Goal: Task Accomplishment & Management: Complete application form

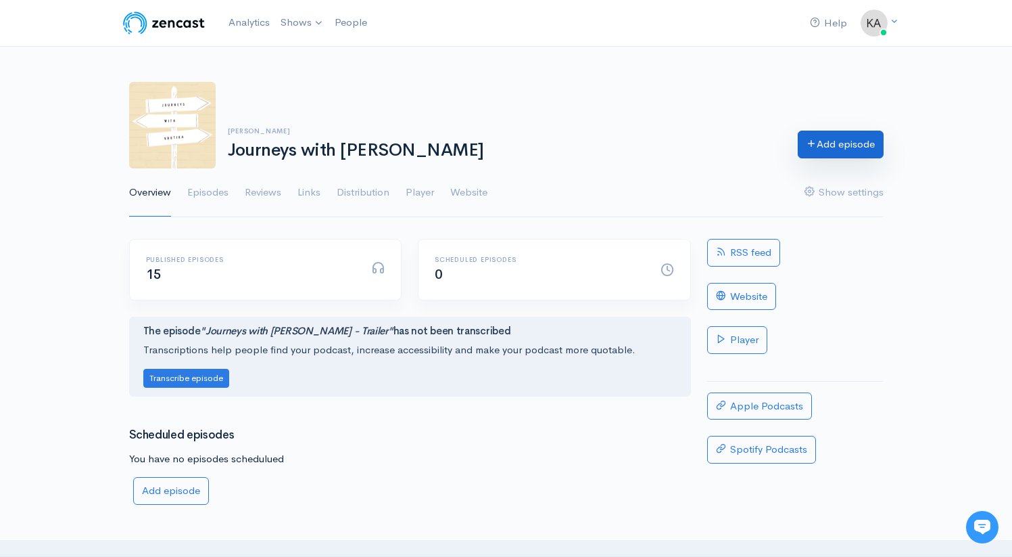
click at [822, 154] on link "Add episode" at bounding box center [841, 145] width 86 height 28
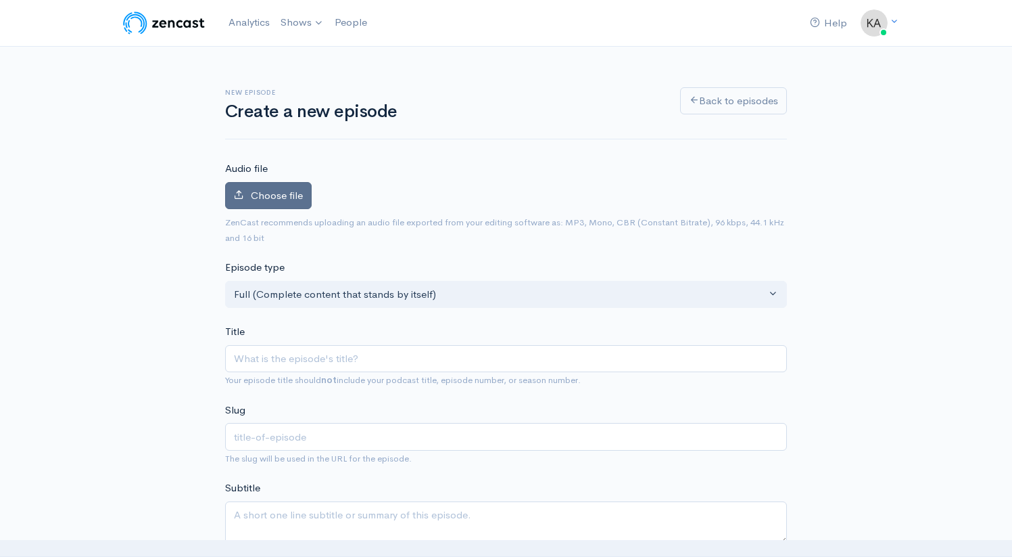
click at [287, 194] on span "Choose file" at bounding box center [277, 195] width 52 height 13
click at [0, 0] on input "Choose file" at bounding box center [0, 0] width 0 height 0
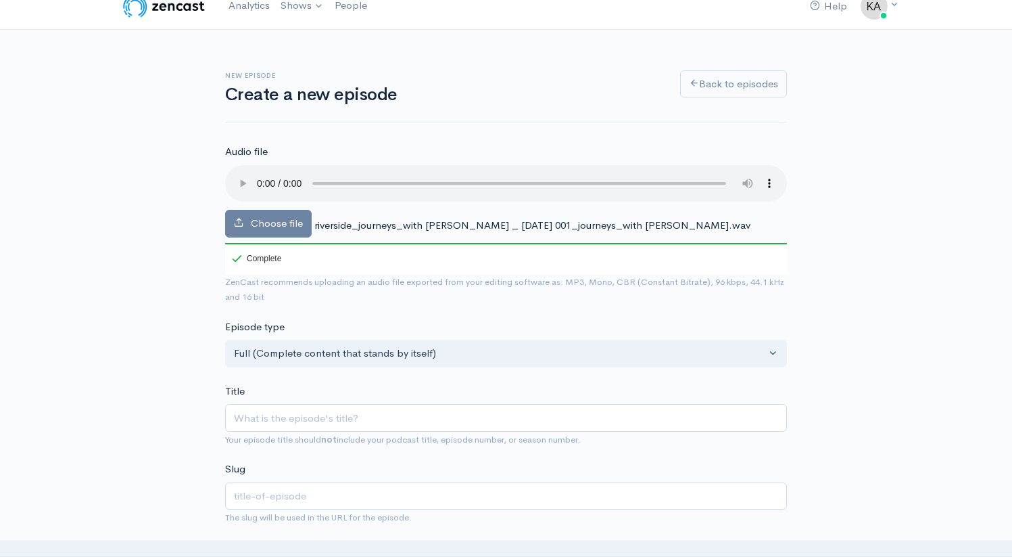
scroll to position [26, 0]
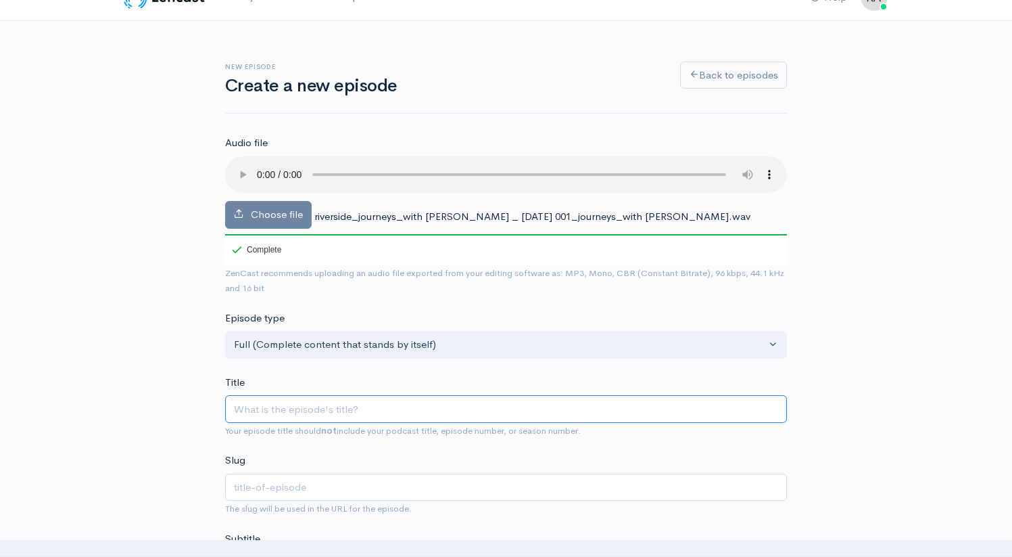
click at [300, 406] on input "Title" at bounding box center [506, 409] width 562 height 28
type input "N"
type input "n"
type input "Ni"
type input "ni"
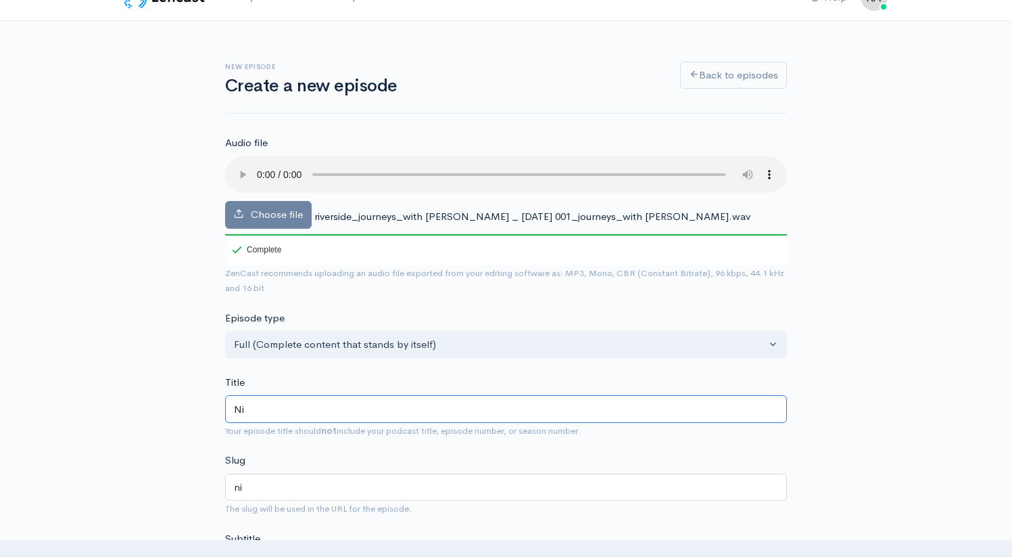
type input "Nin"
type input "nin"
type input "[PERSON_NAME]"
type input "[PERSON_NAME]'s"
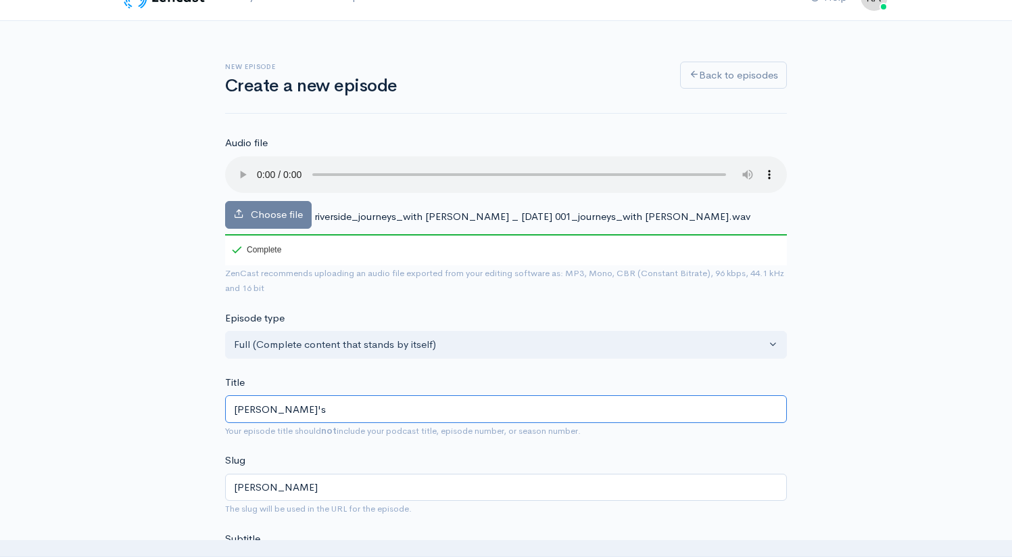
type input "ninas"
type input "[PERSON_NAME]'s J"
type input "ninas-j"
type input "[PERSON_NAME]'s [PERSON_NAME]"
type input "[PERSON_NAME]"
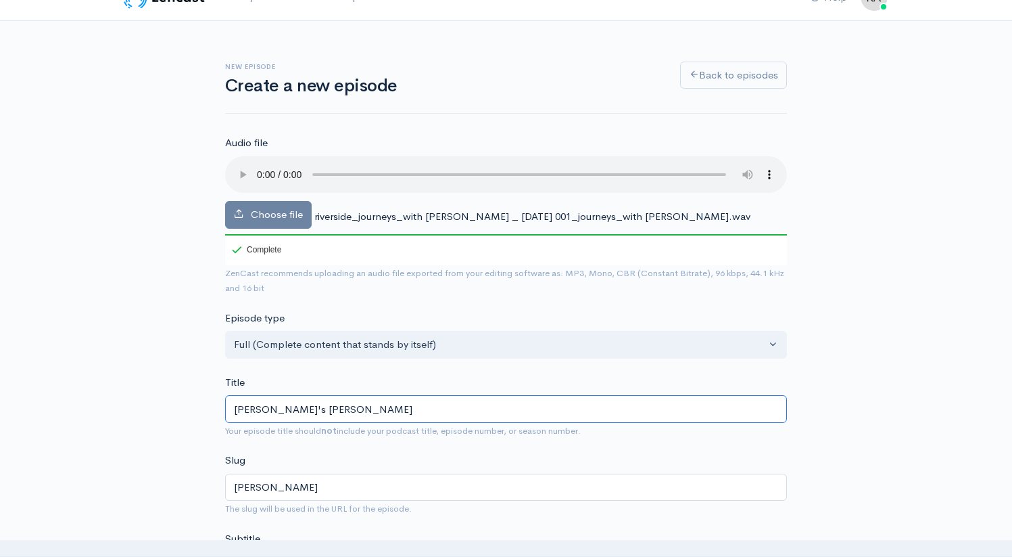
type input "[PERSON_NAME]'s Jou"
type input "[PERSON_NAME]-jou"
type input "[PERSON_NAME]'s Jour"
type input "ninas-jour"
type input "[PERSON_NAME]'s Journ"
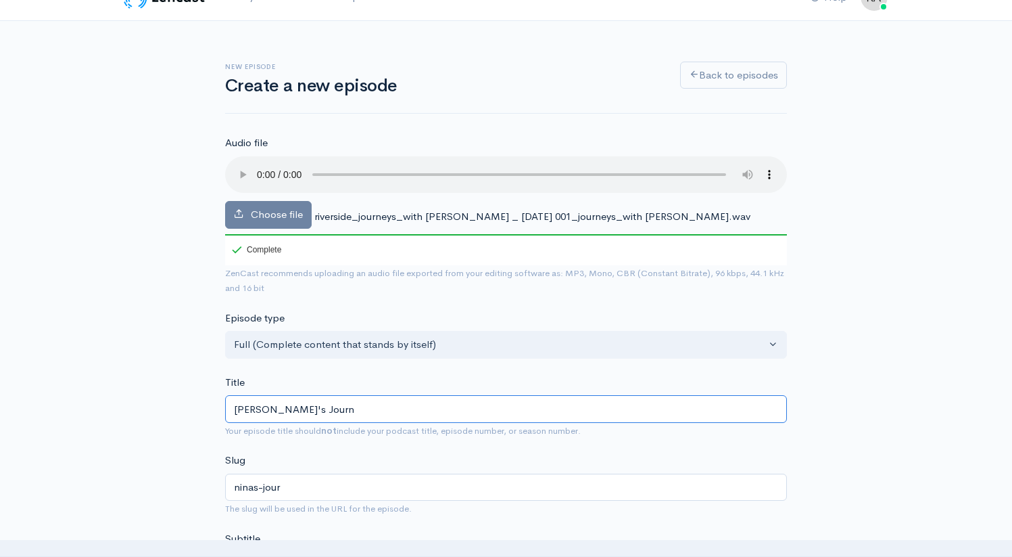
type input "[PERSON_NAME]-journ"
type input "[PERSON_NAME]'s Journe"
type input "[PERSON_NAME]-journe"
type input "[PERSON_NAME]'s Journey"
type input "[PERSON_NAME]-journey"
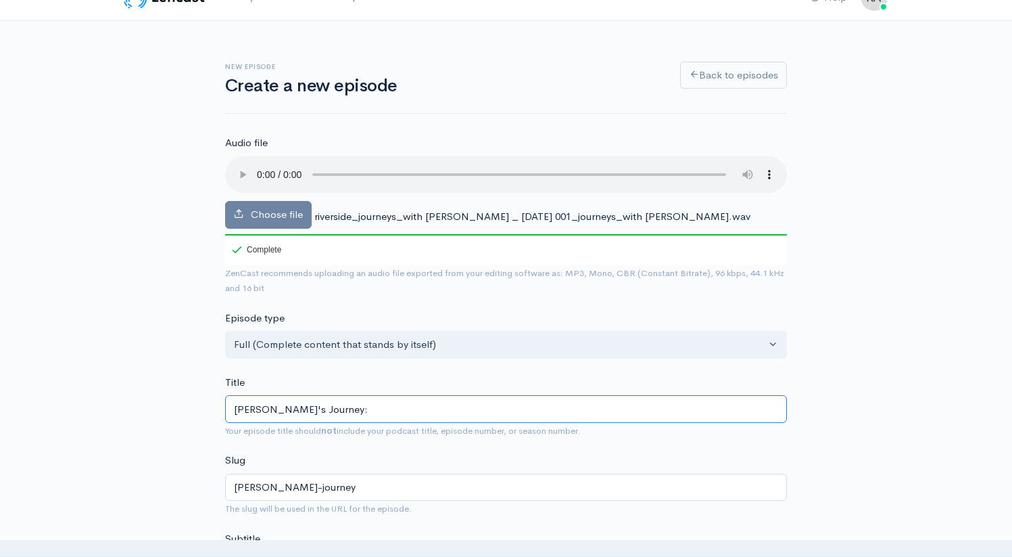
type input "[PERSON_NAME]'s Journey: D"
type input "[PERSON_NAME]-journey-d"
type input "[PERSON_NAME]'s Journey: Da"
type input "[PERSON_NAME]-journey-da"
type input "[PERSON_NAME]'s Journey: [PERSON_NAME]"
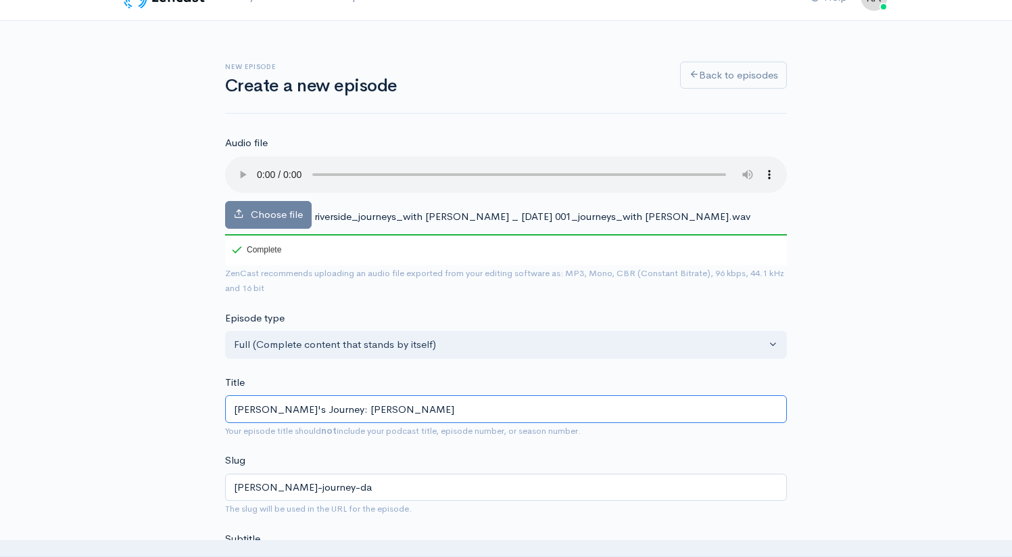
type input "[PERSON_NAME]-journey-[PERSON_NAME]"
type input "[PERSON_NAME]'s Journey: Danc"
type input "[PERSON_NAME]-journey-danc"
type input "[PERSON_NAME]'s Journey: [PERSON_NAME]"
type input "ninas-journey-danci"
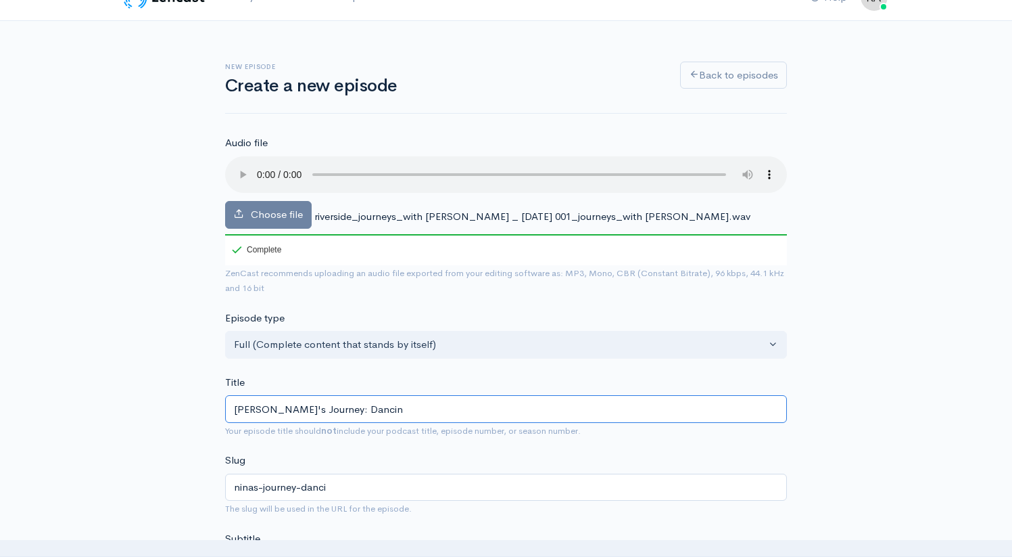
type input "[PERSON_NAME]'s Journey: Dancinf"
type input "[PERSON_NAME]-journey-dancinf"
type input "[PERSON_NAME]'s Journey: Dancinf a"
type input "[PERSON_NAME]-journey-dancinf-a"
type input "[PERSON_NAME]'s Journey: Dancinf"
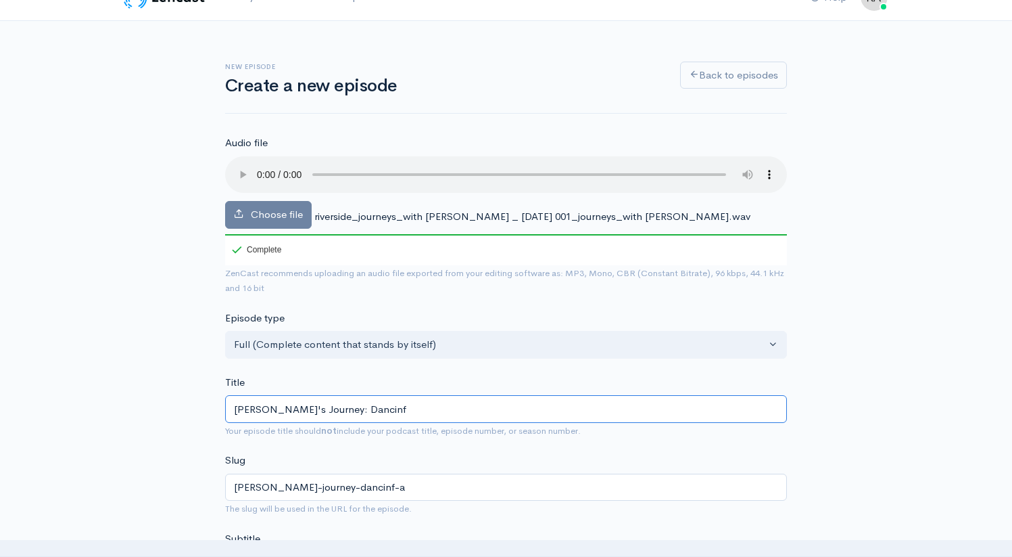
type input "[PERSON_NAME]-journey-dancinf"
type input "[PERSON_NAME]'s Journey: Dancin"
type input "[PERSON_NAME]-journey-dancin"
type input "[PERSON_NAME]'s Journey: Dancing"
type input "[PERSON_NAME]-journey-dancing"
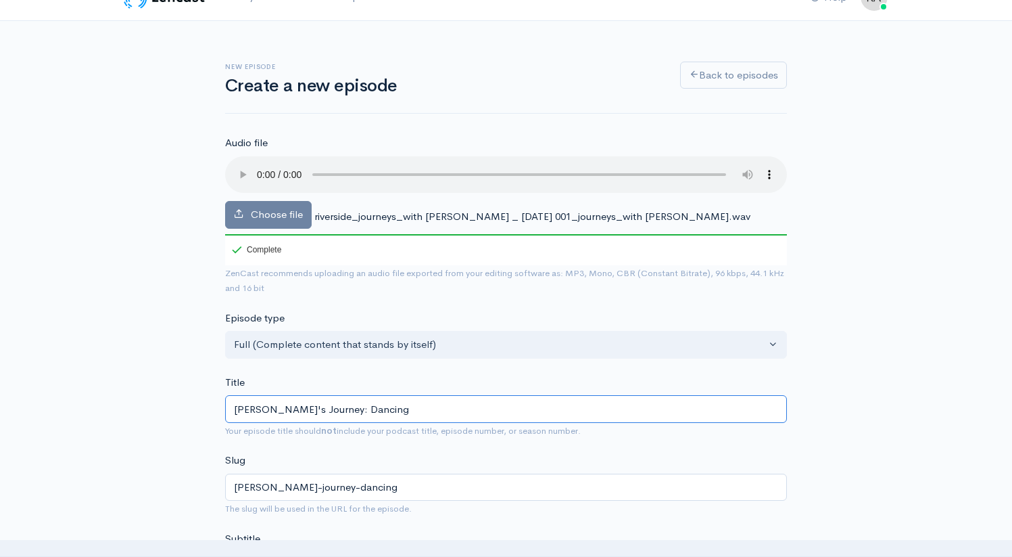
type input "[PERSON_NAME]'s Journey: Dancing a"
type input "[PERSON_NAME]-journey-dancing-a"
type input "[PERSON_NAME]'s Journey: Dancing aw"
type input "[PERSON_NAME]-journey-dancing-aw"
type input "[PERSON_NAME]'s Journey: Dancing awa"
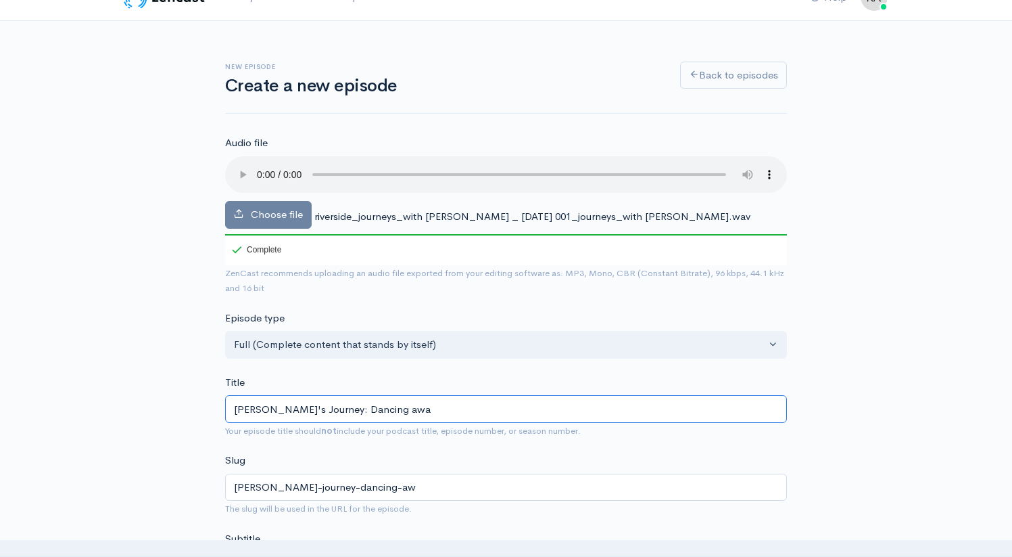
type input "[PERSON_NAME]-journey-dancing-awa"
type input "[PERSON_NAME]'s Journey: Dancing away"
type input "[PERSON_NAME]-journey-dancing-away"
type input "[PERSON_NAME]'s Journey: Dancing away d"
type input "[PERSON_NAME]-journey-dancing-away-d"
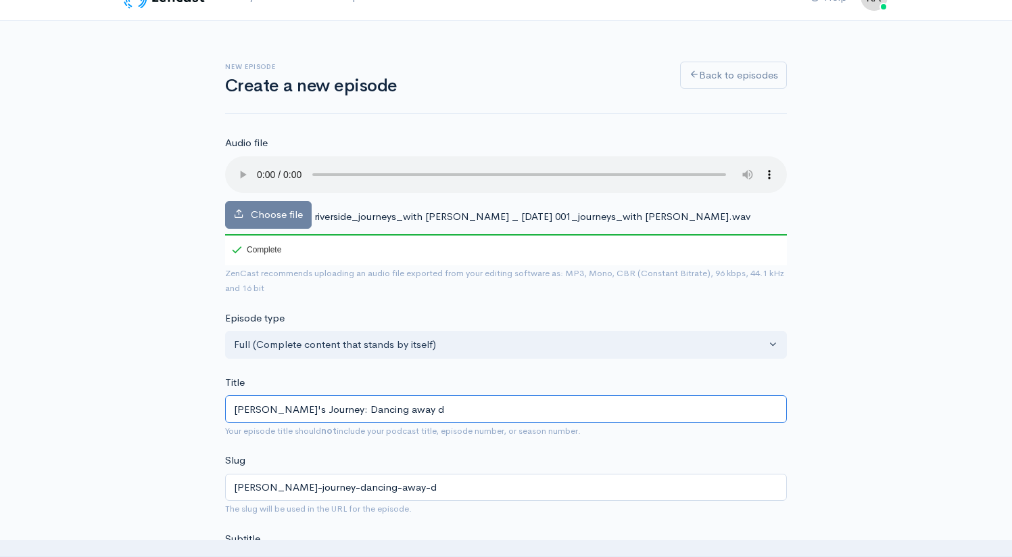
type input "[PERSON_NAME]'s Journey: Dancing away de"
type input "[PERSON_NAME]-journey-dancing-away-de"
type input "[PERSON_NAME]'s Journey: Dancing away dep"
type input "[PERSON_NAME]-journey-dancing-away-dep"
type input "[PERSON_NAME]'s Journey: Dancing away depre"
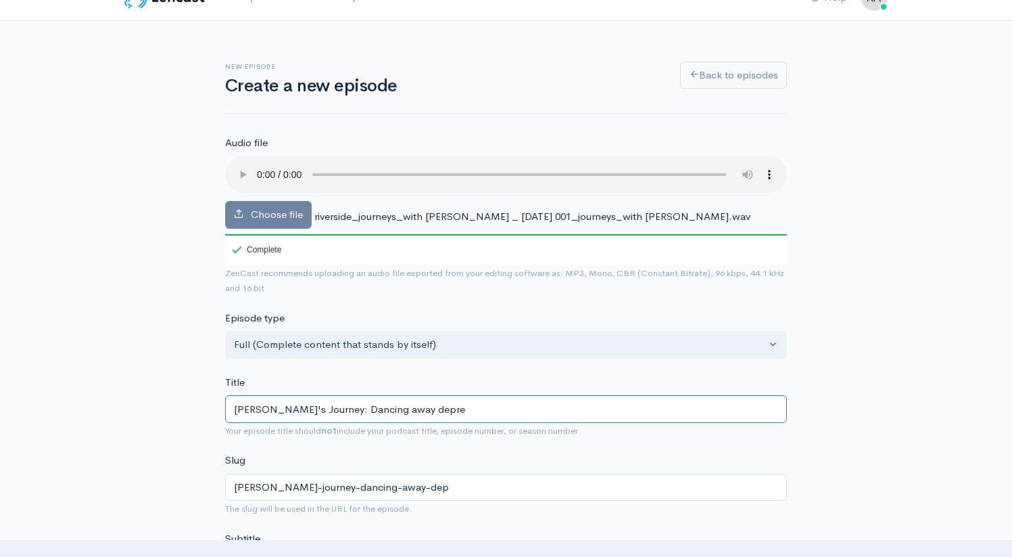
type input "[PERSON_NAME]-journey-dancing-away-depre"
type input "[PERSON_NAME]'s Journey: Dancing away depres"
type input "[PERSON_NAME]-journey-dancing-away-depres"
type input "[PERSON_NAME]'s Journey: Dancing away depress"
type input "[PERSON_NAME]-journey-dancing-away-depress"
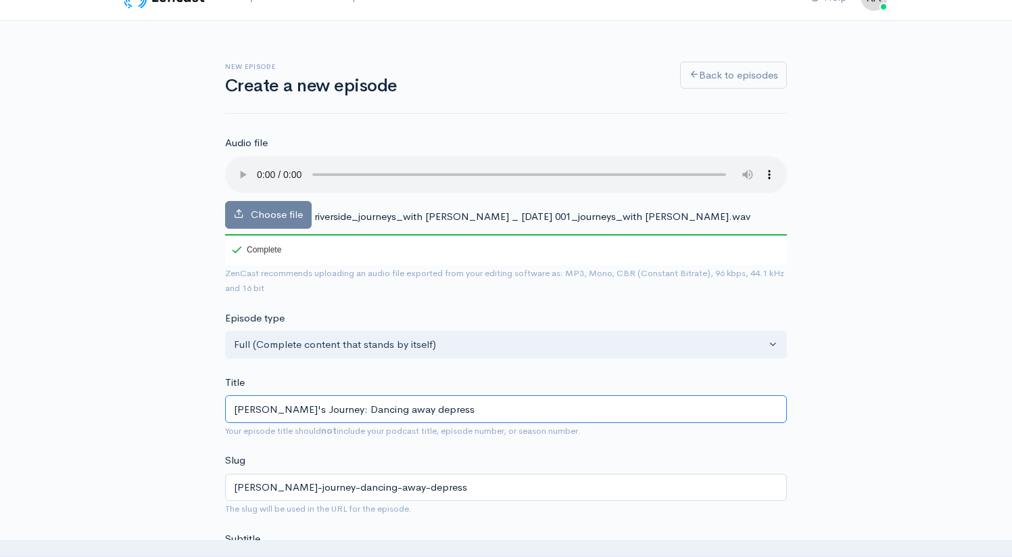
type input "[PERSON_NAME]'s Journey: Dancing away depressi"
type input "[PERSON_NAME]-journey-dancing-away-depressi"
type input "[PERSON_NAME]'s Journey: Dancing away depressio"
type input "[PERSON_NAME]-journey-dancing-away-depressio"
type input "[PERSON_NAME]'s Journey: Dancing away [MEDICAL_DATA]"
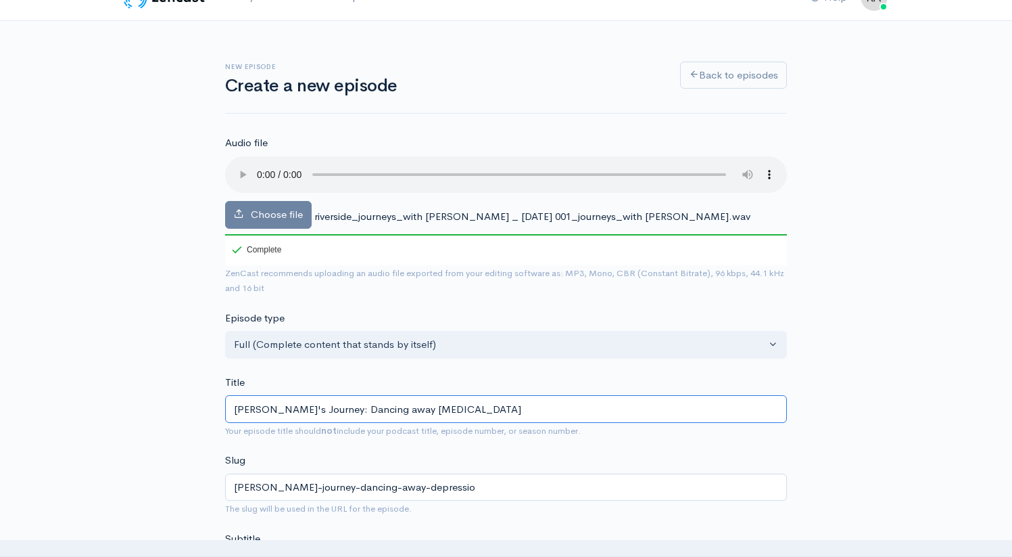
type input "[PERSON_NAME]-journey-dancing-away-[MEDICAL_DATA]"
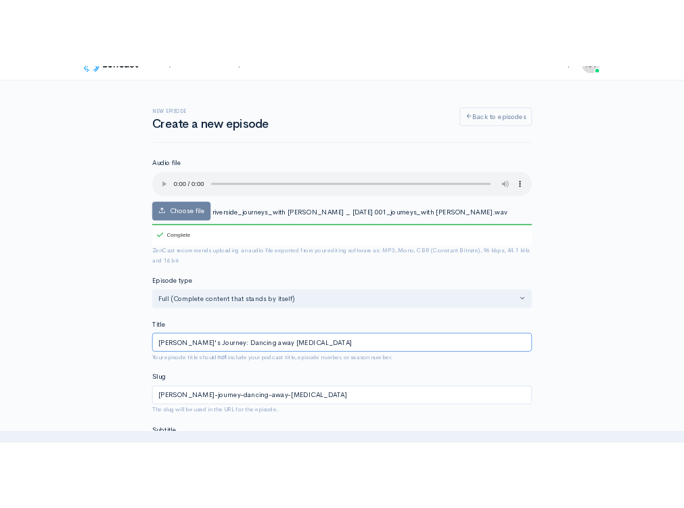
scroll to position [252, 0]
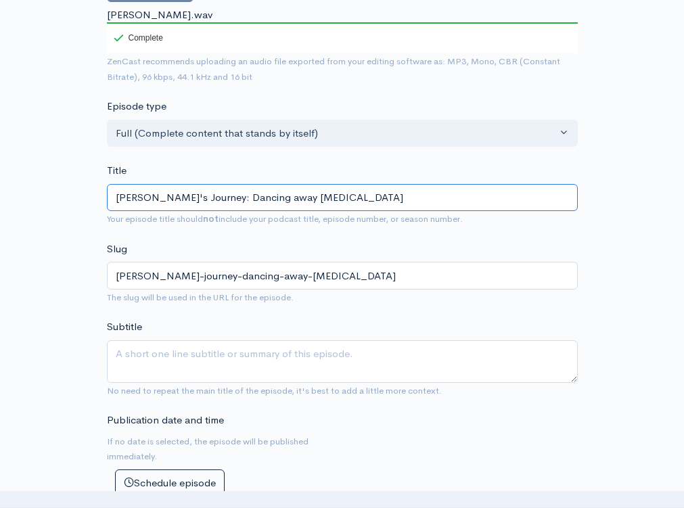
type input "[PERSON_NAME]'s Journey: Dancing away [MEDICAL_DATA]"
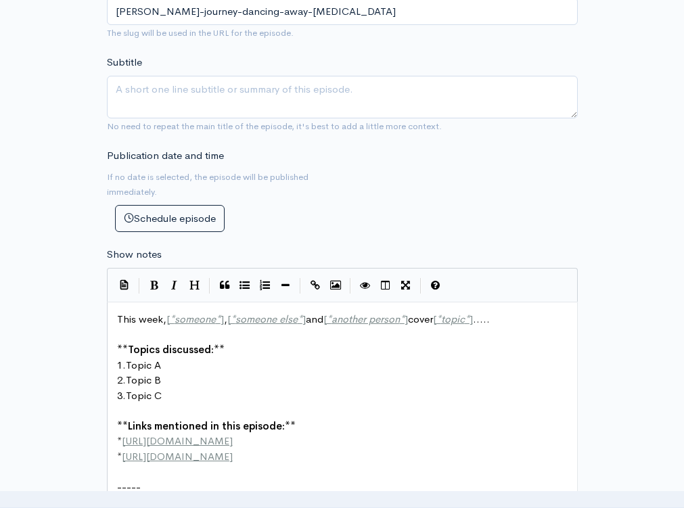
scroll to position [5, 0]
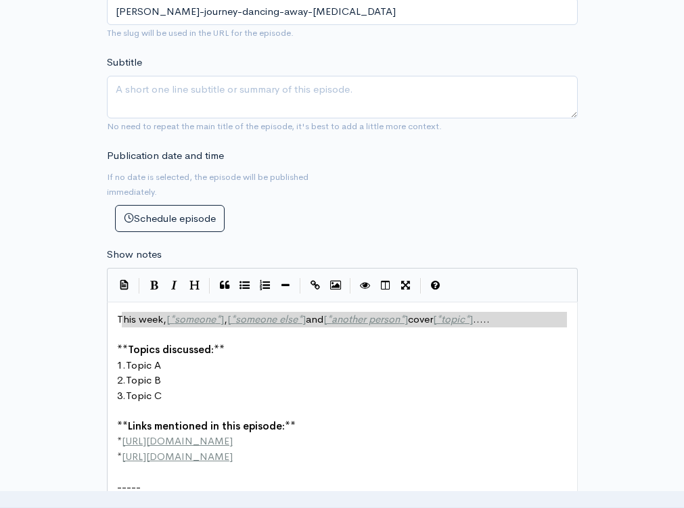
type textarea "his week, [*someone*], [*someone else*] and [*another person*] cover [*topic*].…"
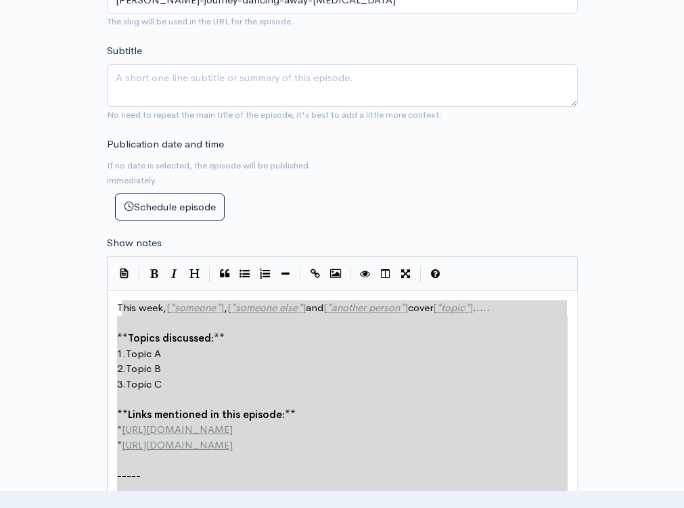
drag, startPoint x: 121, startPoint y: 302, endPoint x: 333, endPoint y: 556, distance: 330.8
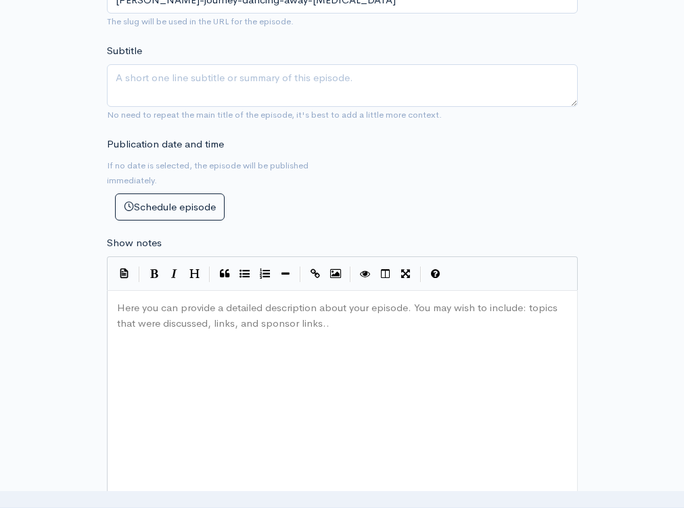
type textarea "​"
paste textarea
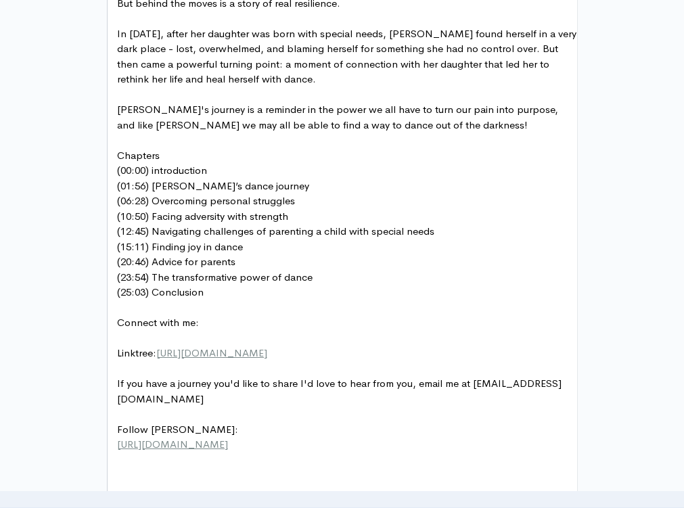
scroll to position [793, 0]
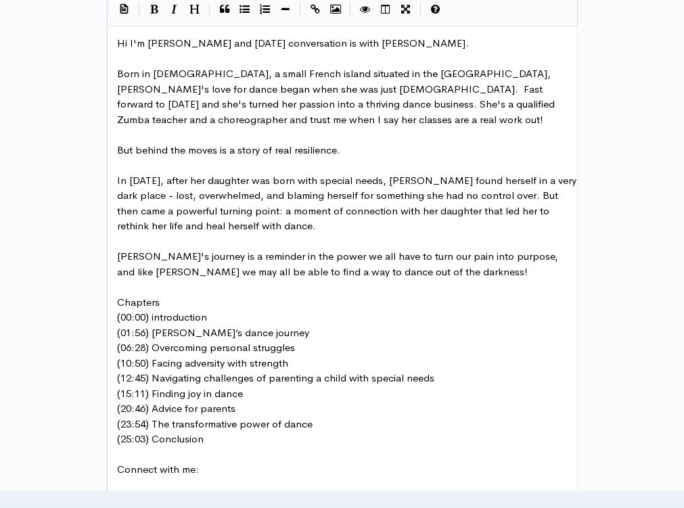
click at [171, 295] on pre "Chapters" at bounding box center [347, 303] width 466 height 16
type textarea "Chapters"
drag, startPoint x: 162, startPoint y: 287, endPoint x: 155, endPoint y: 285, distance: 7.7
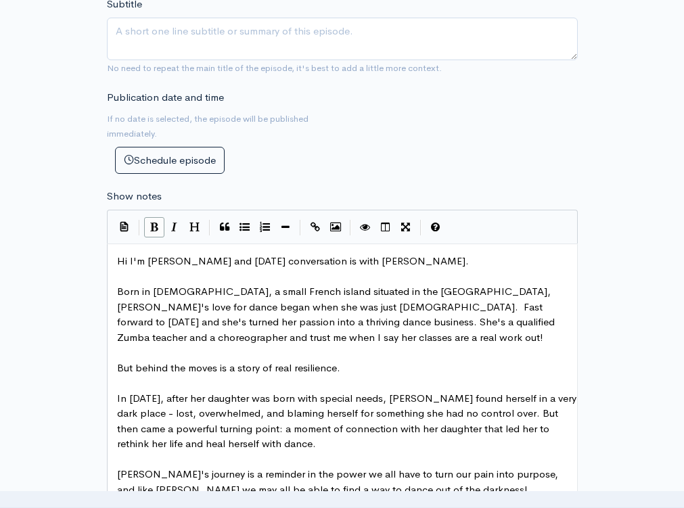
click at [159, 220] on button "Bold" at bounding box center [154, 227] width 20 height 20
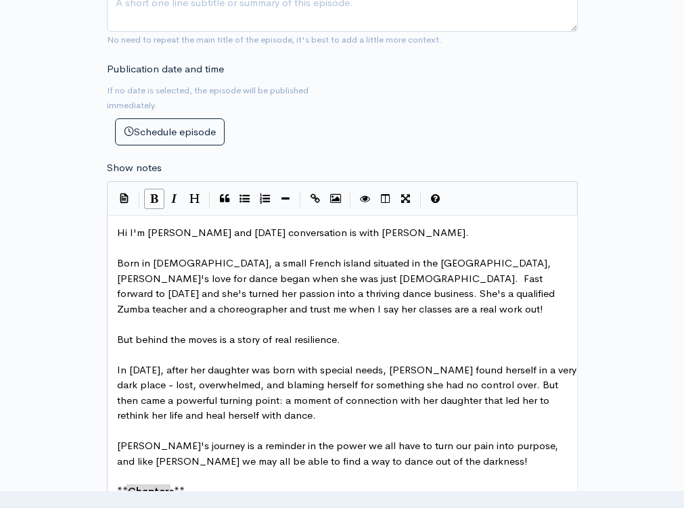
scroll to position [683, 0]
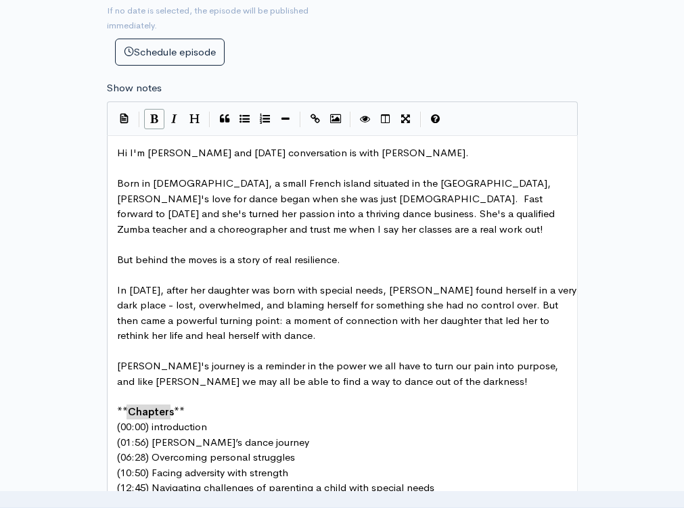
click at [215, 419] on pre "(00:00) introduction" at bounding box center [347, 427] width 466 height 16
click at [197, 404] on pre "** Chapters **" at bounding box center [347, 412] width 466 height 16
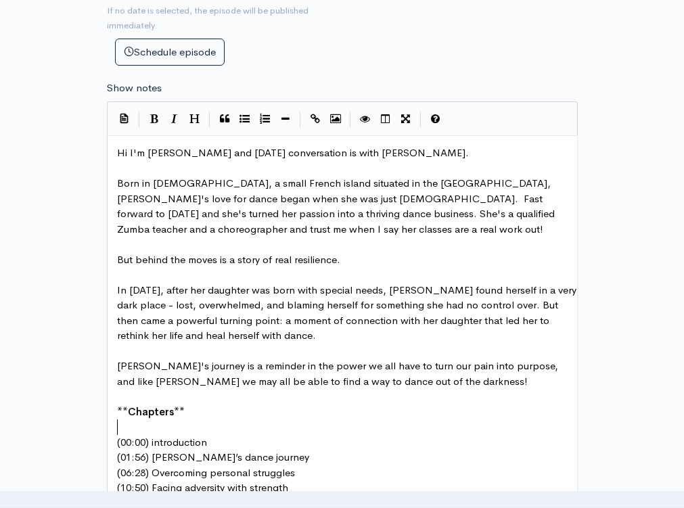
click at [216, 435] on pre "(00:00) introduction" at bounding box center [347, 443] width 466 height 16
click at [250, 465] on pre "(01:56) [PERSON_NAME]’s dance journey" at bounding box center [347, 473] width 466 height 16
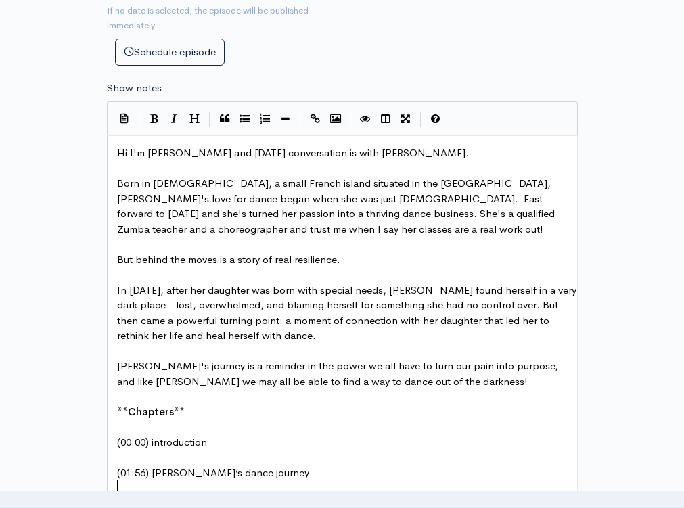
scroll to position [701, 0]
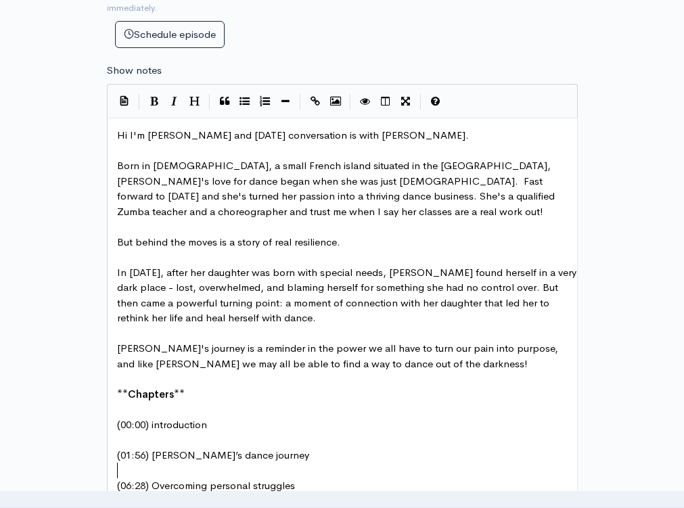
click at [299, 478] on pre "(06:28) Overcoming personal struggles" at bounding box center [347, 486] width 466 height 16
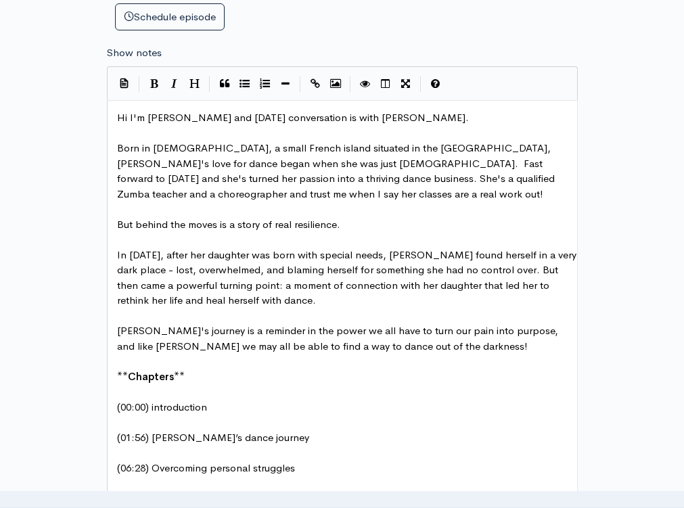
click at [298, 491] on pre "(10:50) Facing adversity with strength" at bounding box center [347, 499] width 466 height 16
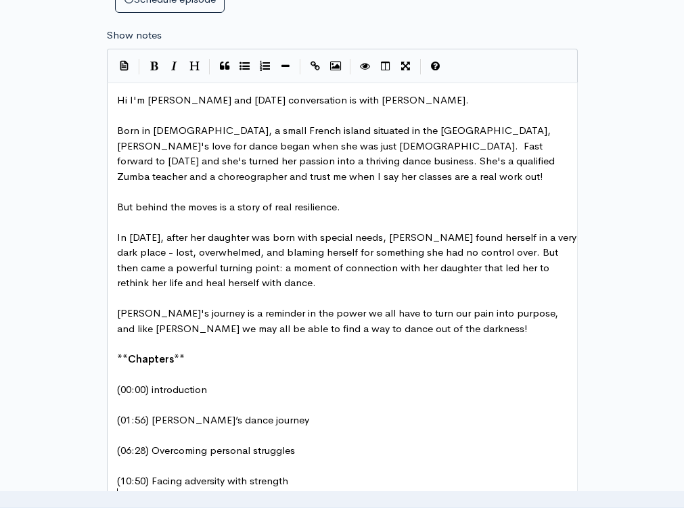
scroll to position [773, 0]
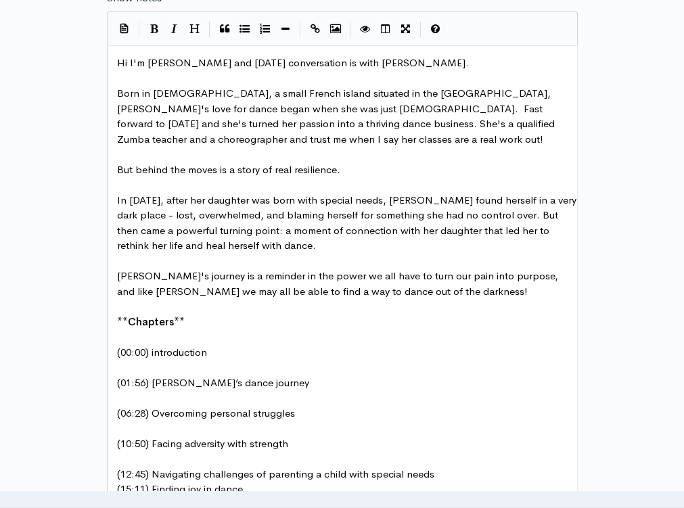
click at [434, 467] on pre "(12:45) Navigating challenges of parenting a child with special needs" at bounding box center [347, 475] width 466 height 16
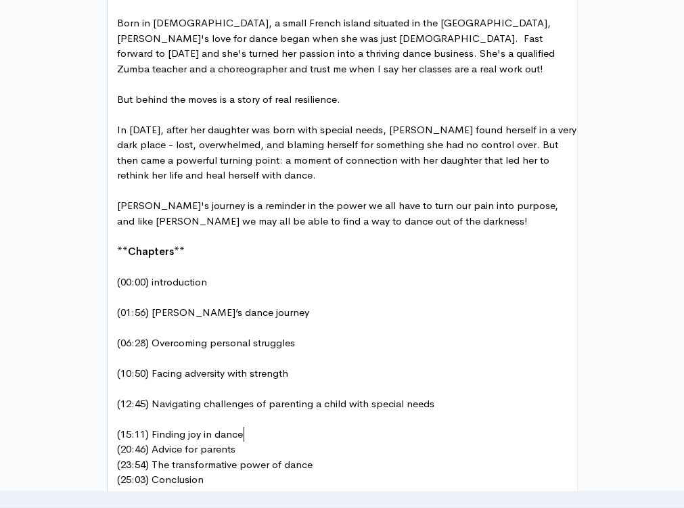
click at [264, 427] on pre "(15:11) Finding joy in dance" at bounding box center [347, 435] width 466 height 16
click at [251, 457] on pre "(20:46) Advice for parents" at bounding box center [347, 465] width 466 height 16
click at [310, 488] on pre "(23:54) The transformative power of dance" at bounding box center [347, 496] width 466 height 16
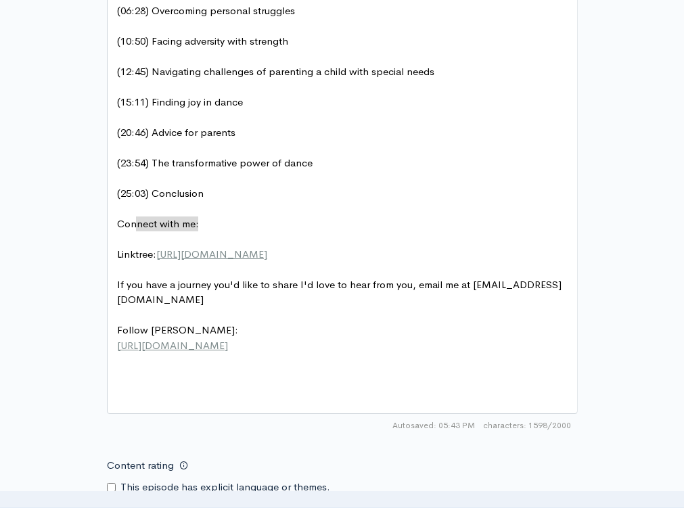
type textarea "Connect with me:"
drag, startPoint x: 192, startPoint y: 208, endPoint x: 132, endPoint y: 204, distance: 60.3
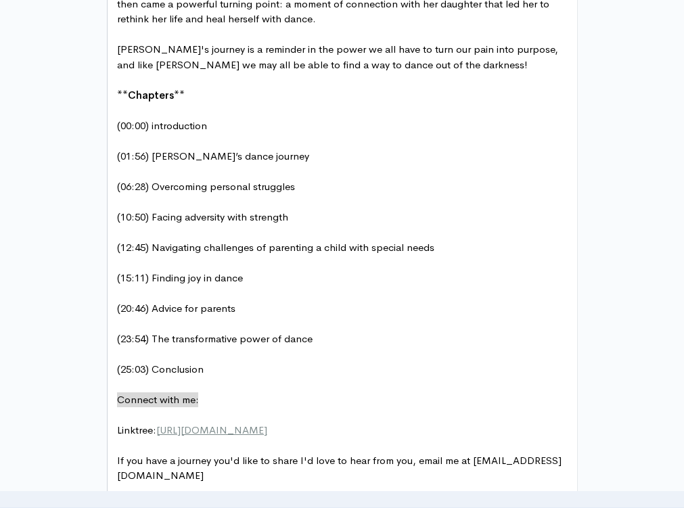
scroll to position [782, 0]
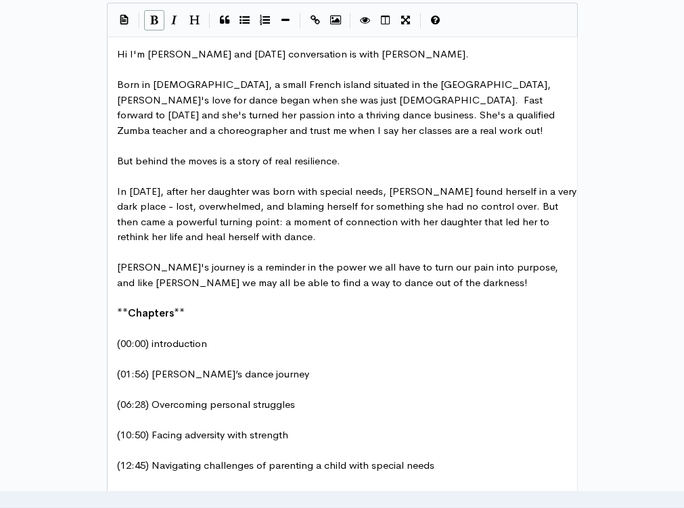
click at [157, 11] on button "Bold" at bounding box center [154, 20] width 20 height 20
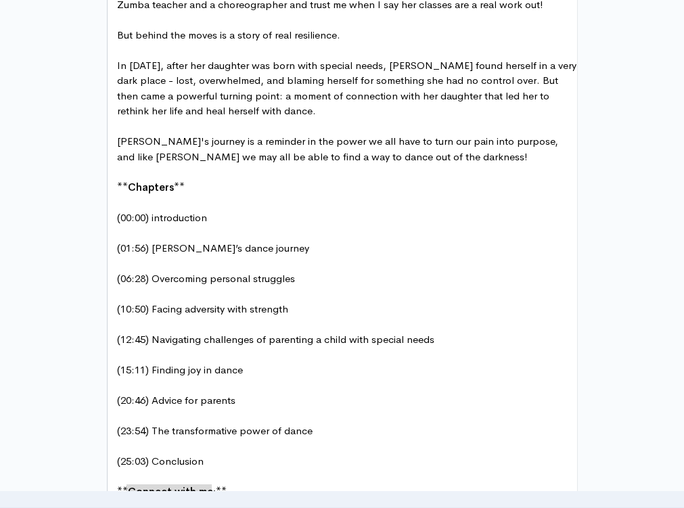
scroll to position [1046, 0]
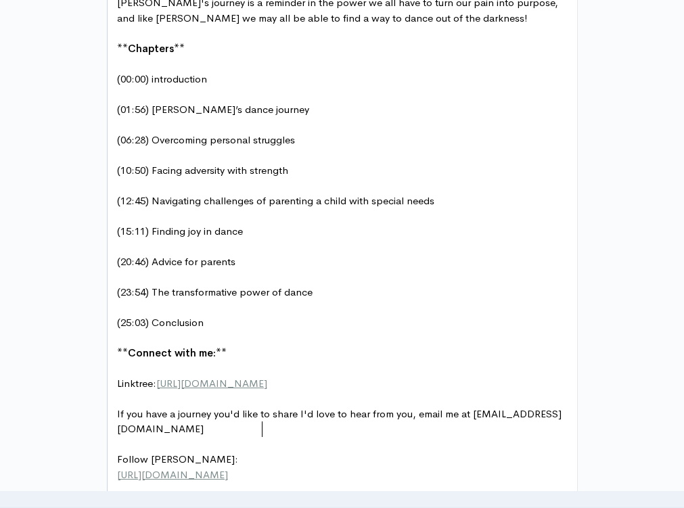
click at [310, 417] on pre "If you have a journey you'd like to share I'd love to hear from you, email me a…" at bounding box center [347, 421] width 466 height 30
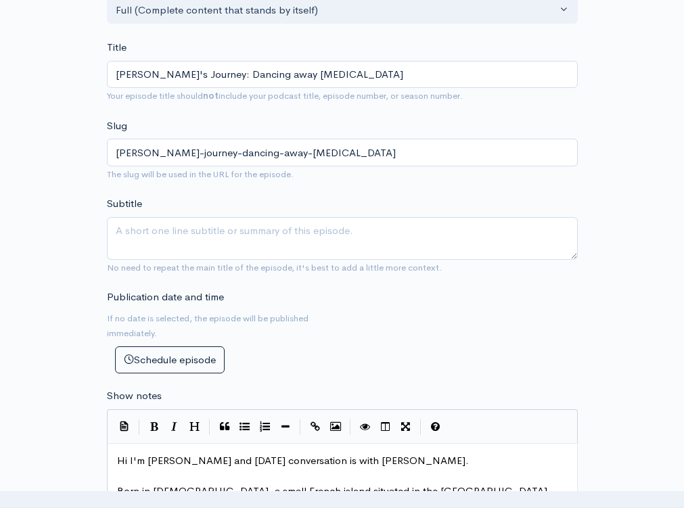
scroll to position [159, 0]
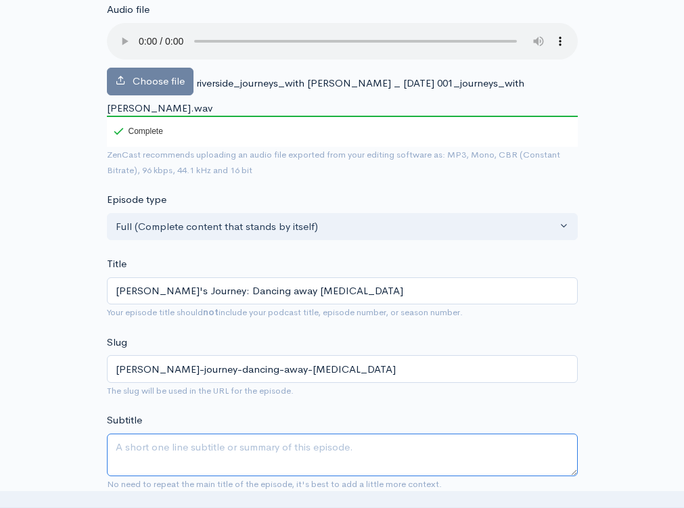
click at [210, 434] on textarea "Subtitle" at bounding box center [342, 455] width 471 height 43
type textarea "N"
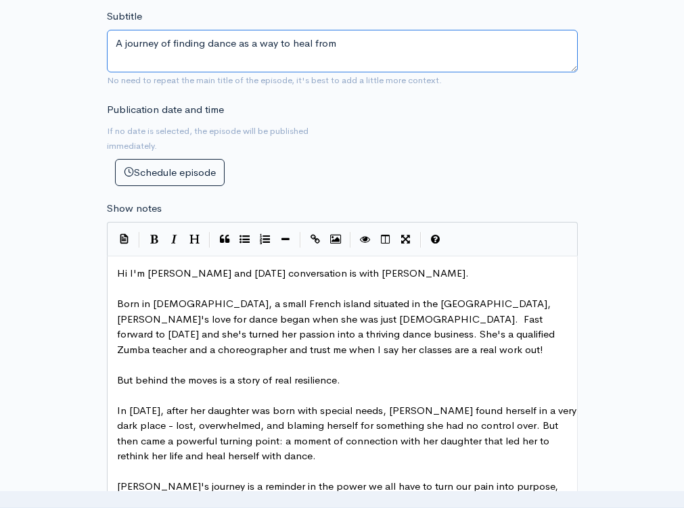
scroll to position [436, 0]
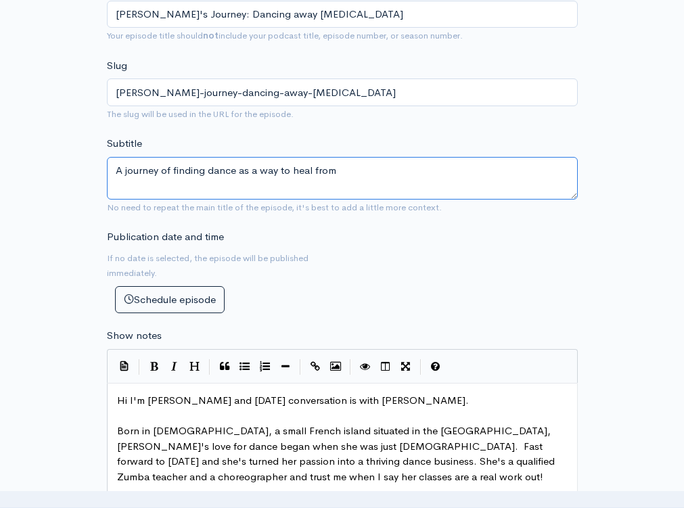
drag, startPoint x: 210, startPoint y: 156, endPoint x: 360, endPoint y: 166, distance: 151.1
click at [360, 166] on textarea "A journey of finding dance as a way to heal from" at bounding box center [342, 178] width 471 height 43
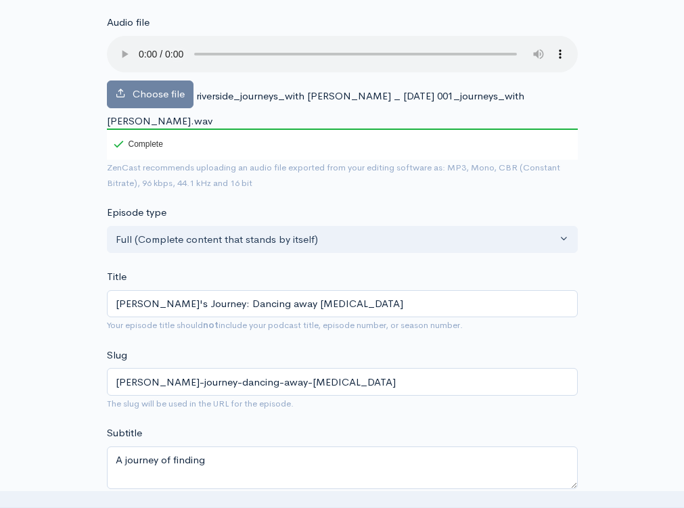
scroll to position [216, 0]
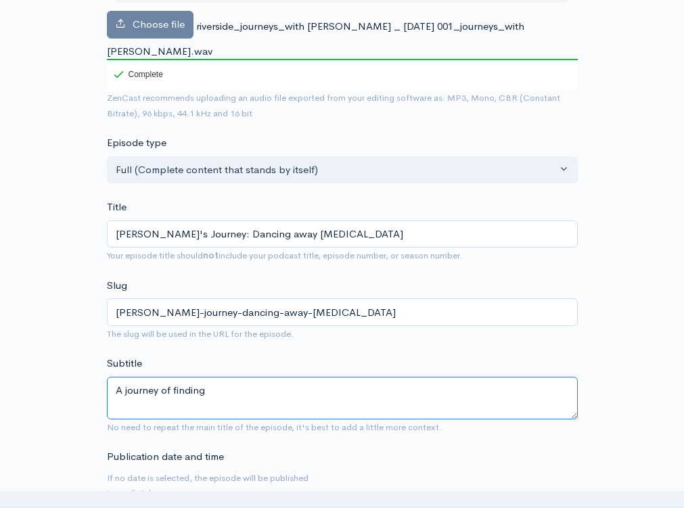
click at [252, 377] on textarea "A journey of finding" at bounding box center [342, 398] width 471 height 43
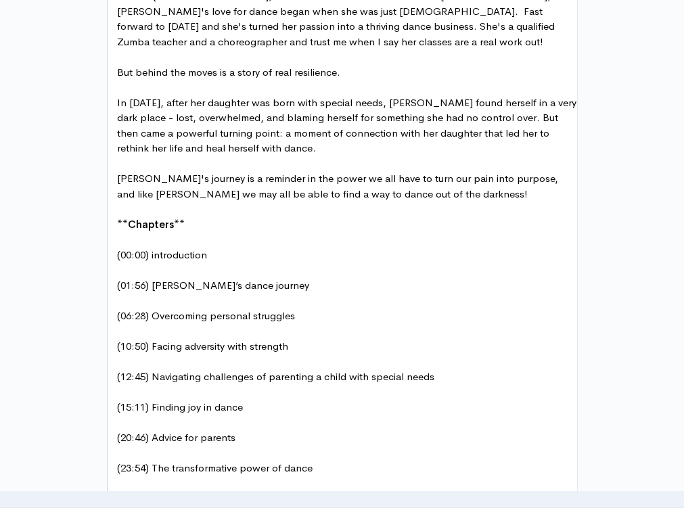
scroll to position [754, 0]
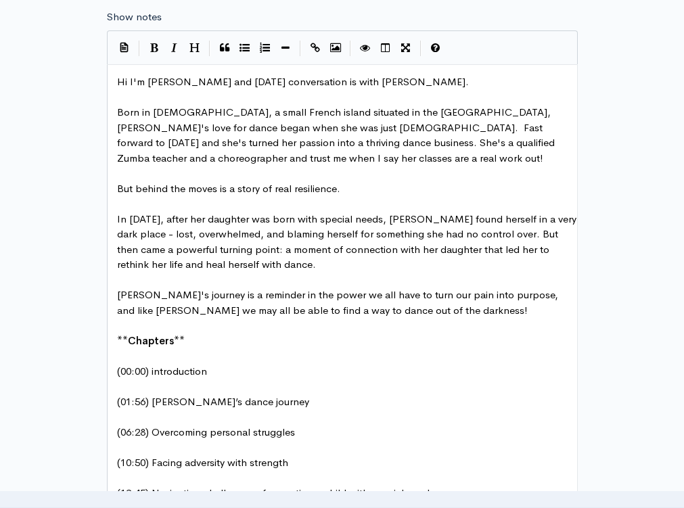
type textarea "A journey of dealing with dark moments and healing oneself through dance, findi…"
click at [151, 75] on span "Hi I'm [PERSON_NAME] and [DATE] conversation is with [PERSON_NAME]." at bounding box center [293, 81] width 352 height 13
type textarea "K"
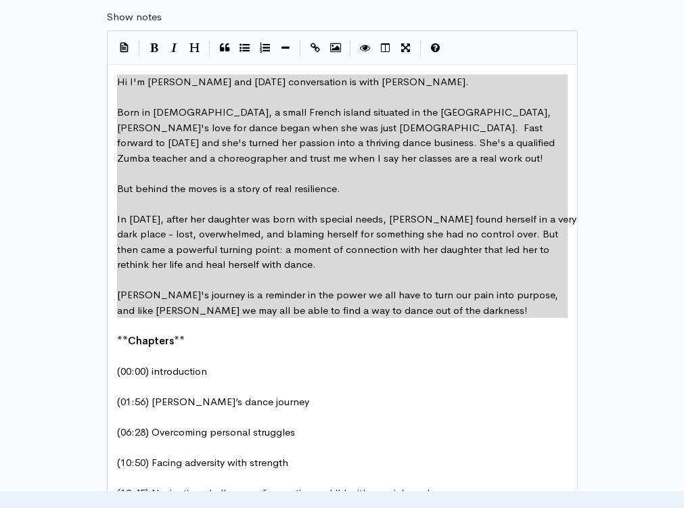
drag, startPoint x: 118, startPoint y: 68, endPoint x: 416, endPoint y: 307, distance: 382.0
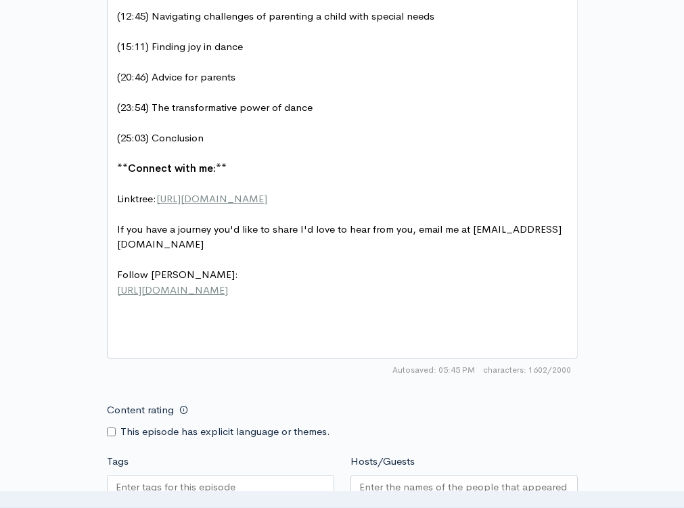
scroll to position [1376, 0]
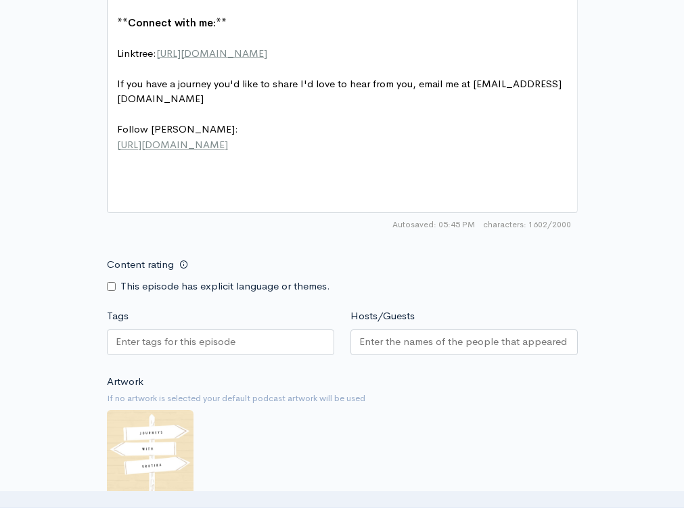
type textarea "Hi I'm [PERSON_NAME] and [DATE] conversation is with [PERSON_NAME]. Born in [DE…"
click at [218, 334] on input "Tags" at bounding box center [177, 342] width 122 height 16
type input "Depre"
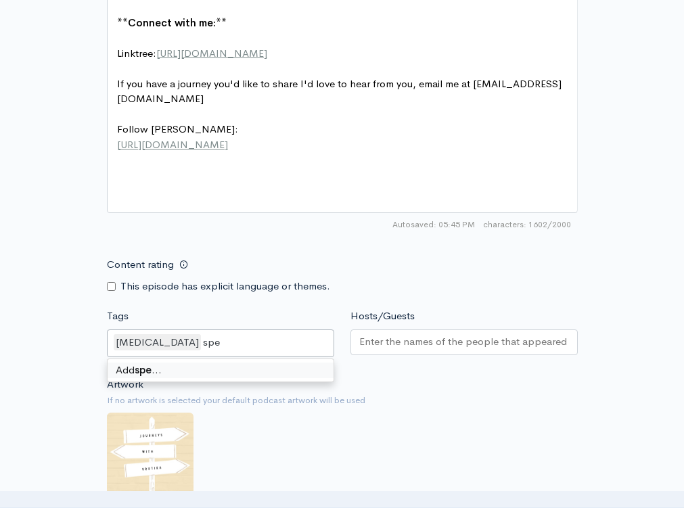
scroll to position [0, 0]
type input "special needs"
type input "Dance"
click at [191, 373] on div "Add Dance …" at bounding box center [221, 370] width 226 height 22
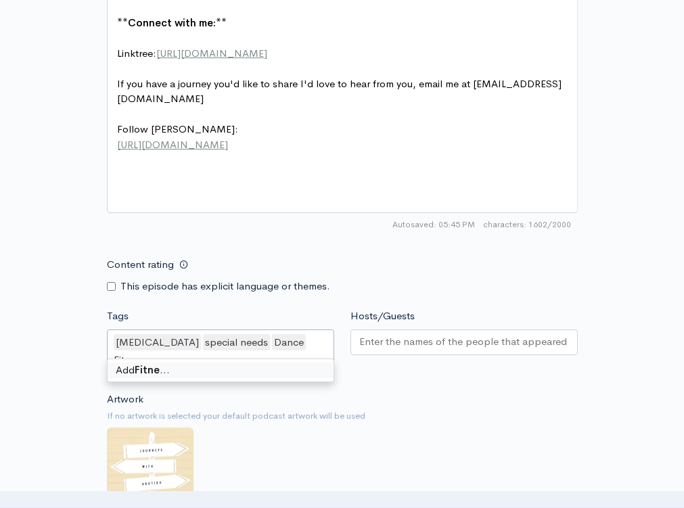
type input "Fitness"
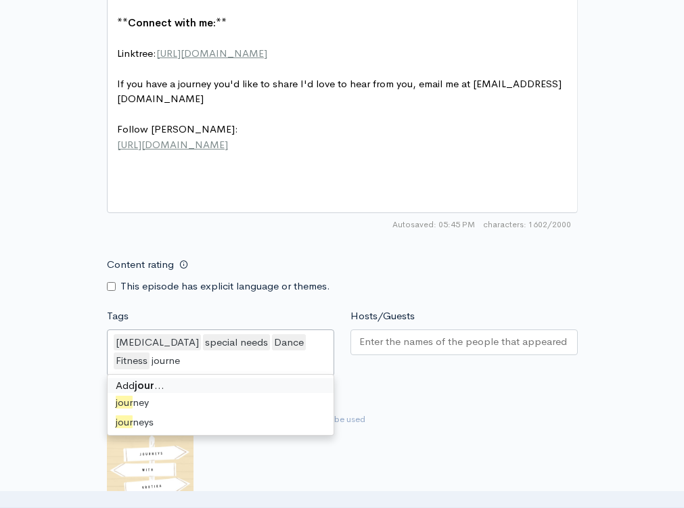
type input "journey"
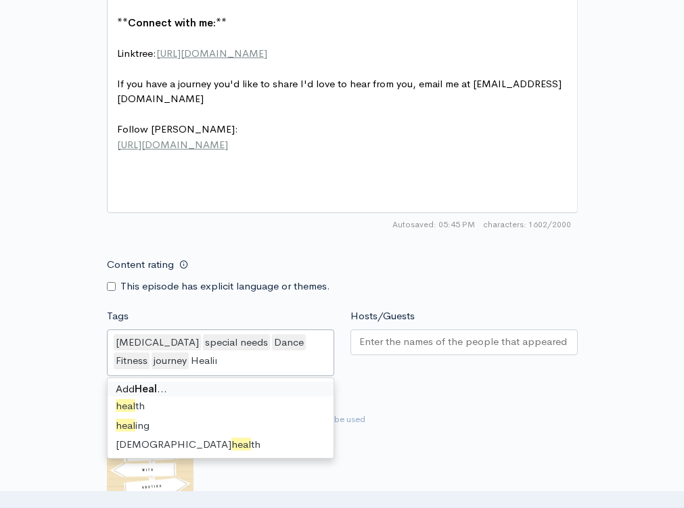
type input "Healing"
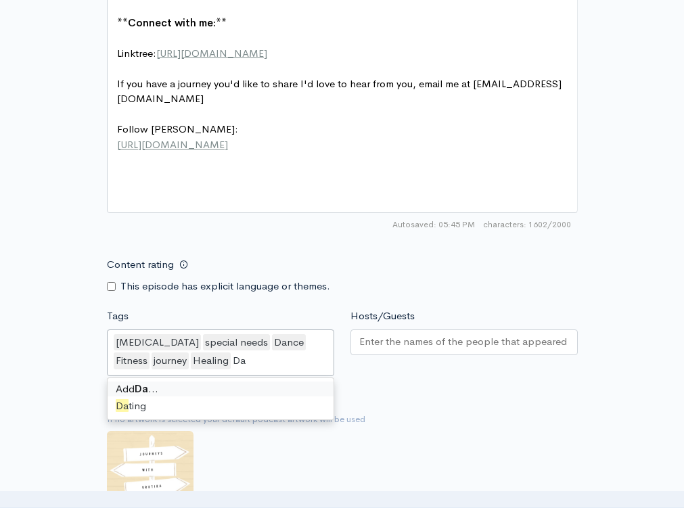
type input "D"
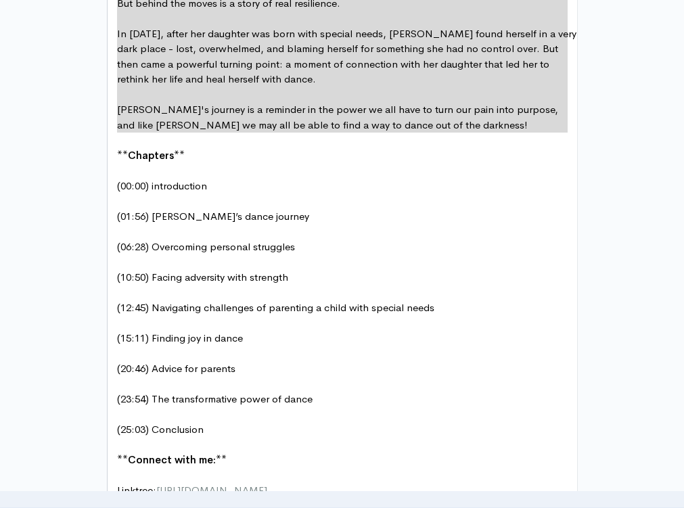
scroll to position [1516, 0]
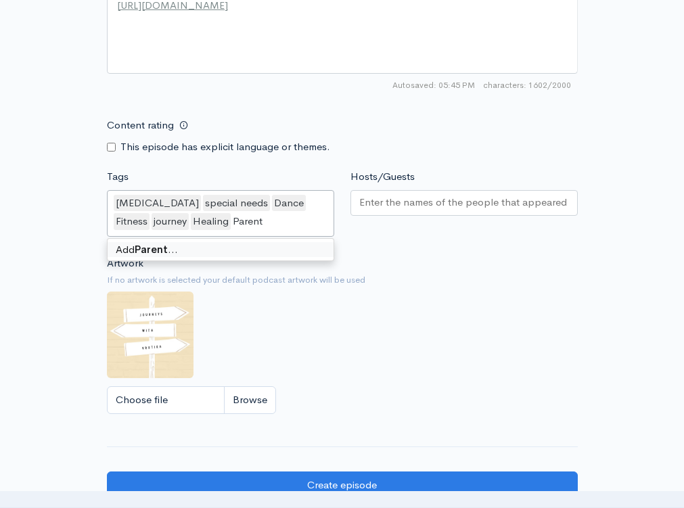
type input "Parents"
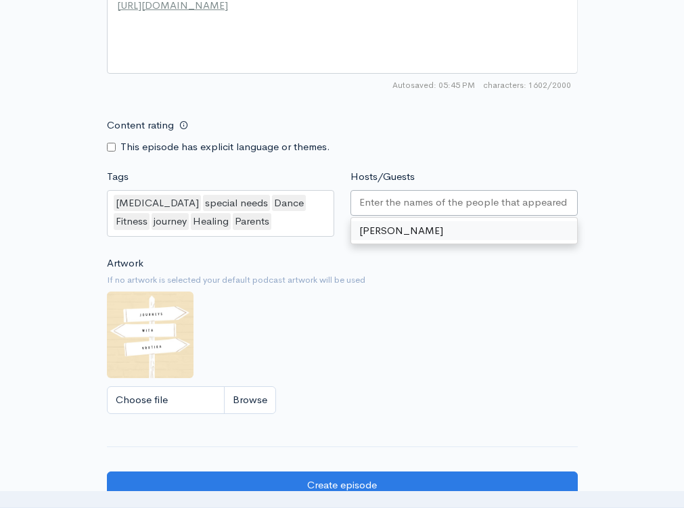
click at [375, 202] on input "Hosts/Guests" at bounding box center [464, 203] width 210 height 16
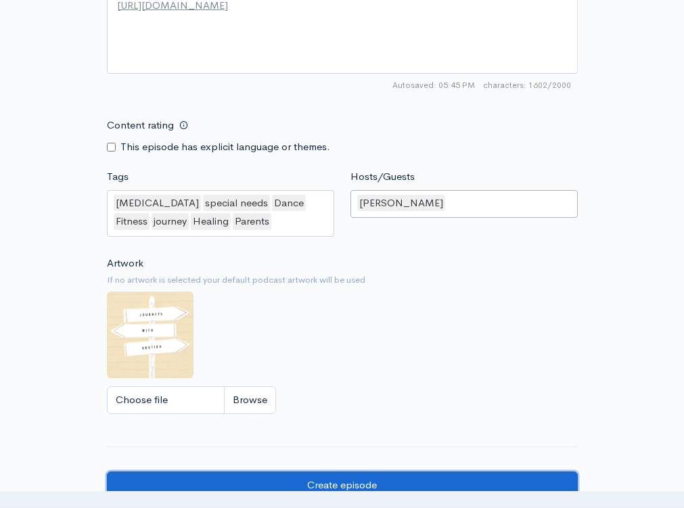
click at [331, 474] on input "Create episode" at bounding box center [342, 485] width 471 height 28
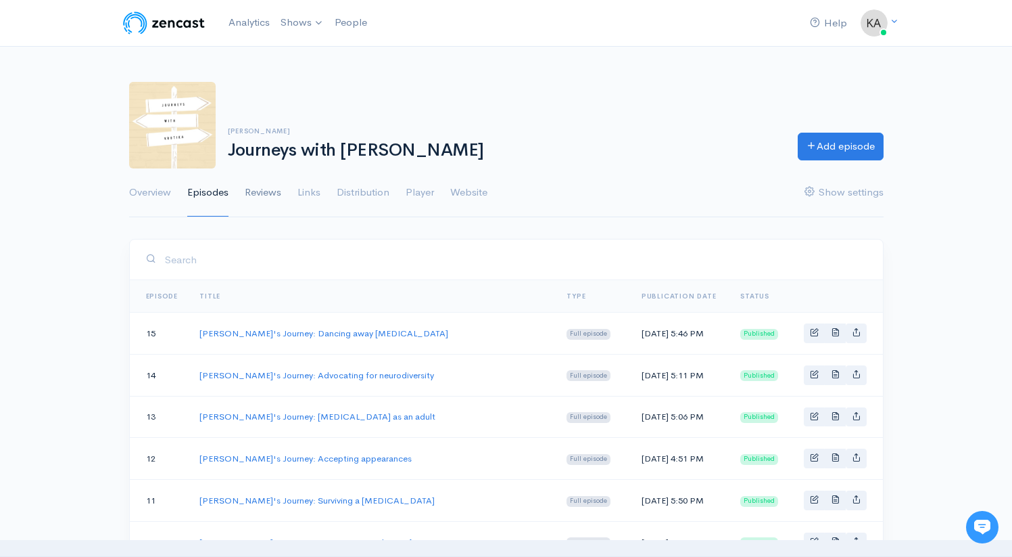
click at [279, 189] on link "Reviews" at bounding box center [263, 192] width 37 height 49
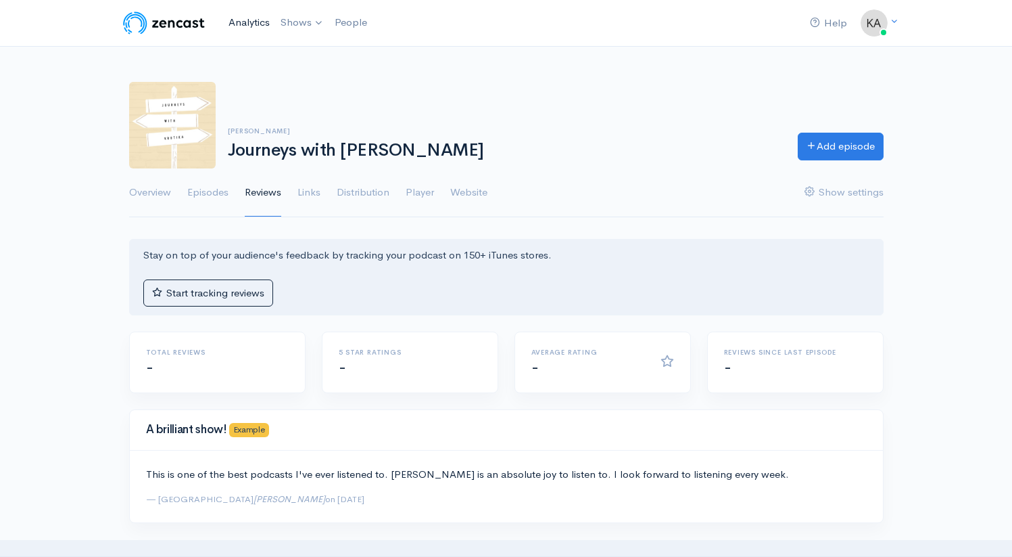
click at [250, 22] on link "Analytics" at bounding box center [249, 22] width 52 height 29
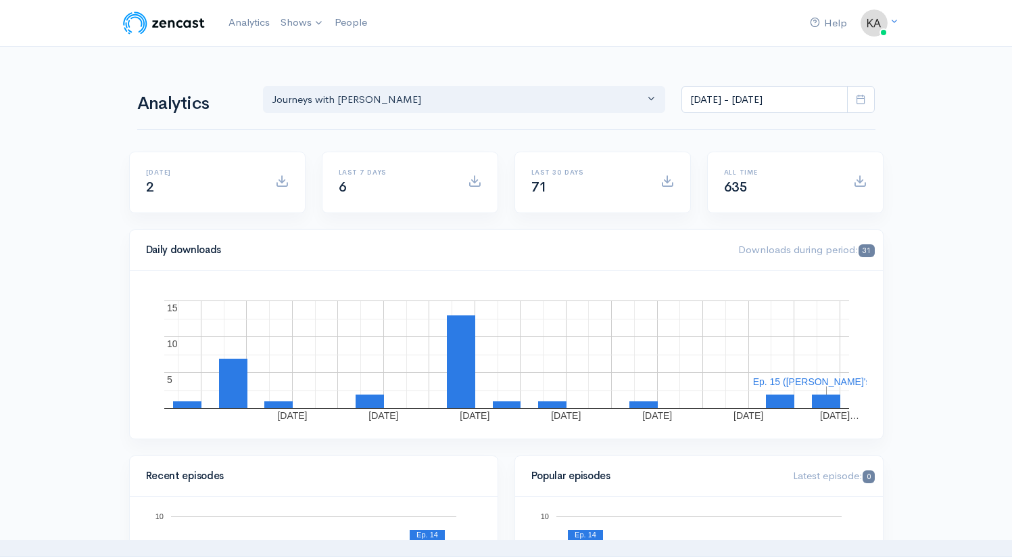
click at [683, 103] on span at bounding box center [861, 100] width 28 height 28
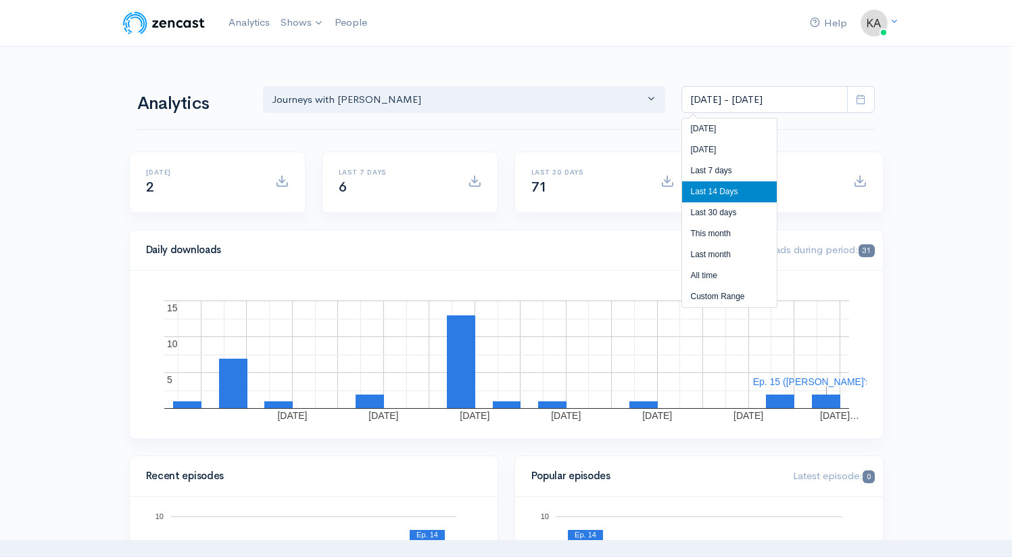
click at [683, 191] on li "Last 14 Days" at bounding box center [729, 191] width 95 height 21
